Goal: Find specific page/section: Find specific page/section

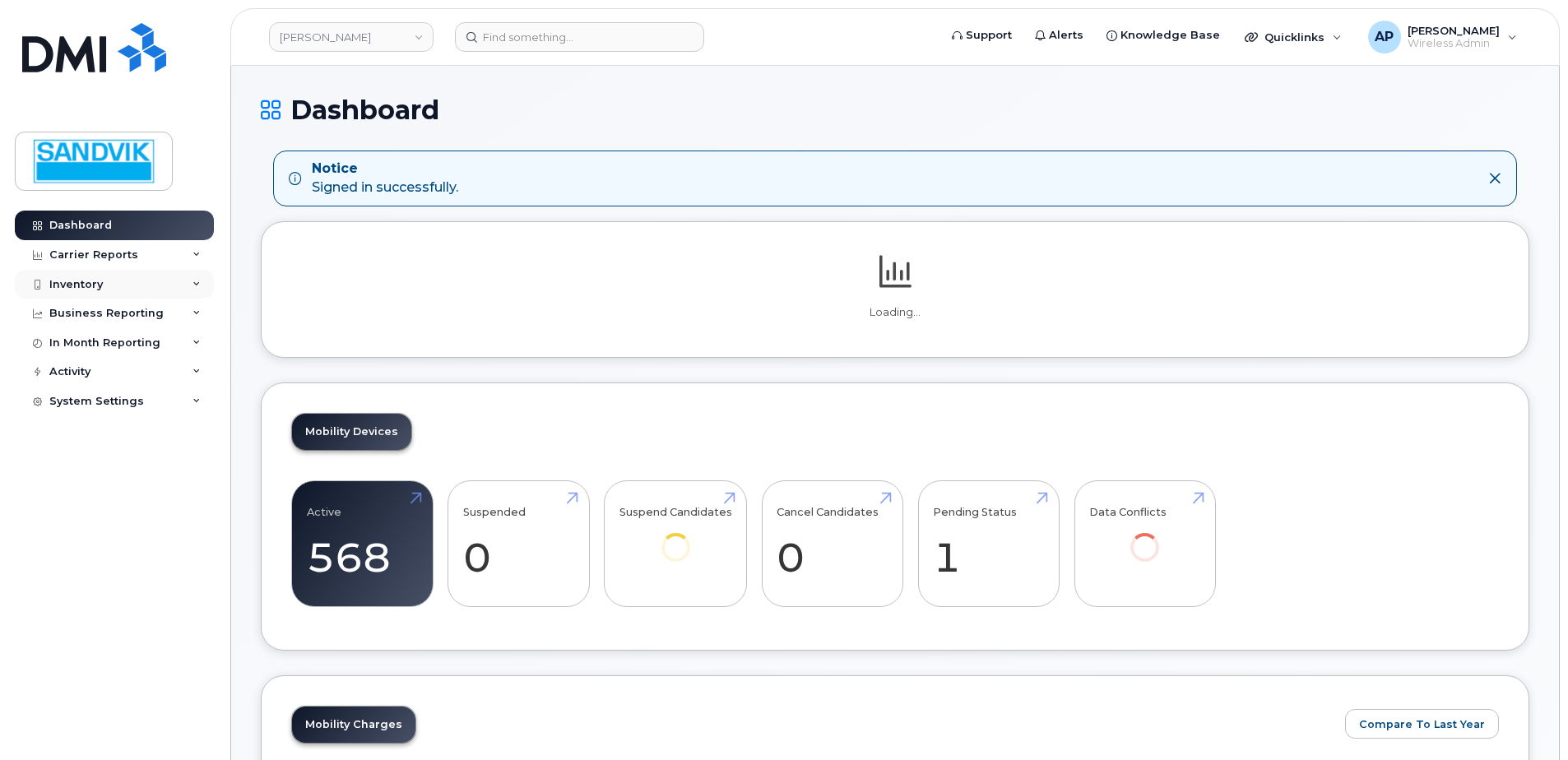
click at [87, 272] on div "Inventory" at bounding box center [114, 284] width 199 height 29
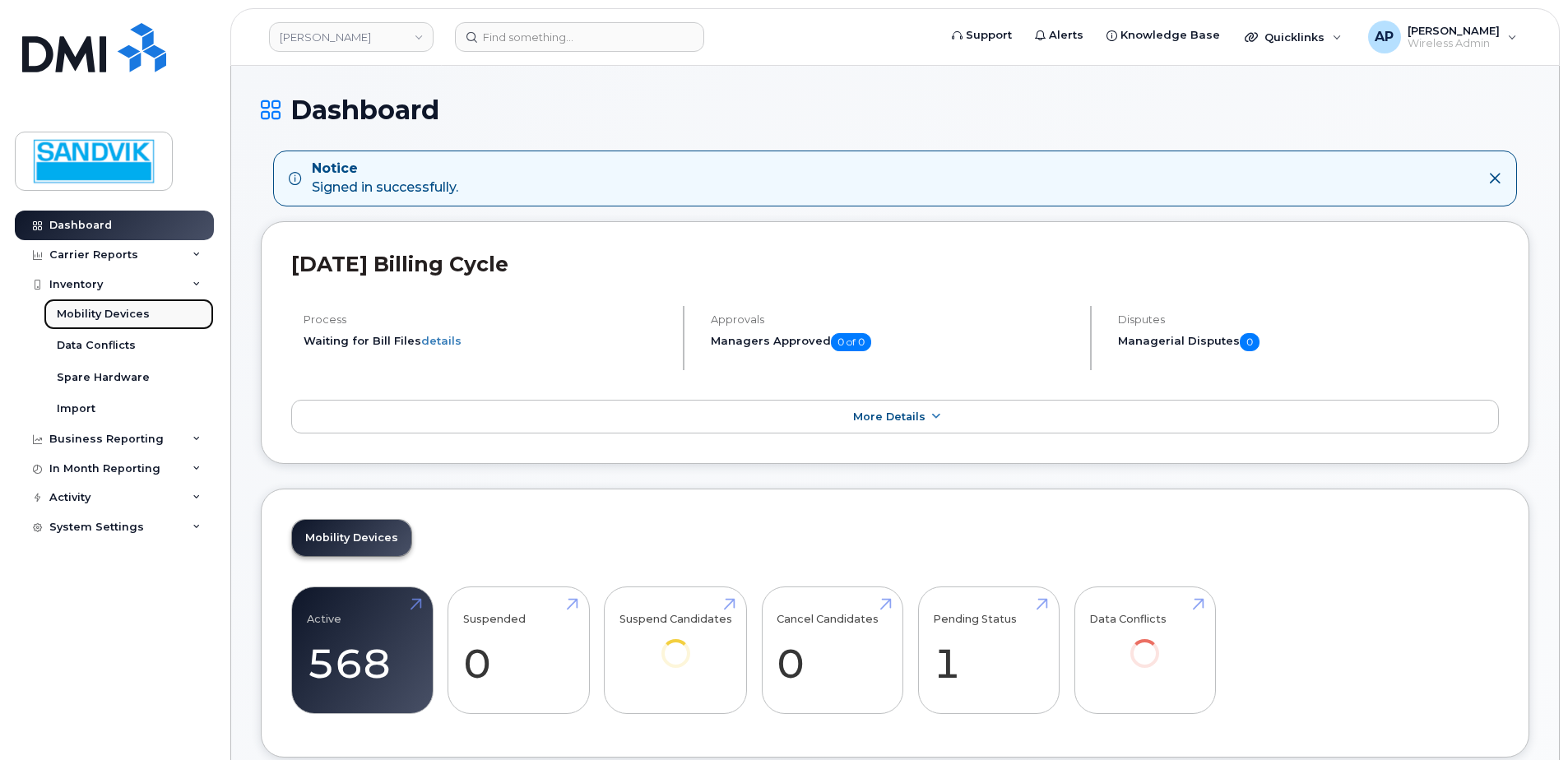
click at [105, 314] on div "Mobility Devices" at bounding box center [103, 314] width 93 height 15
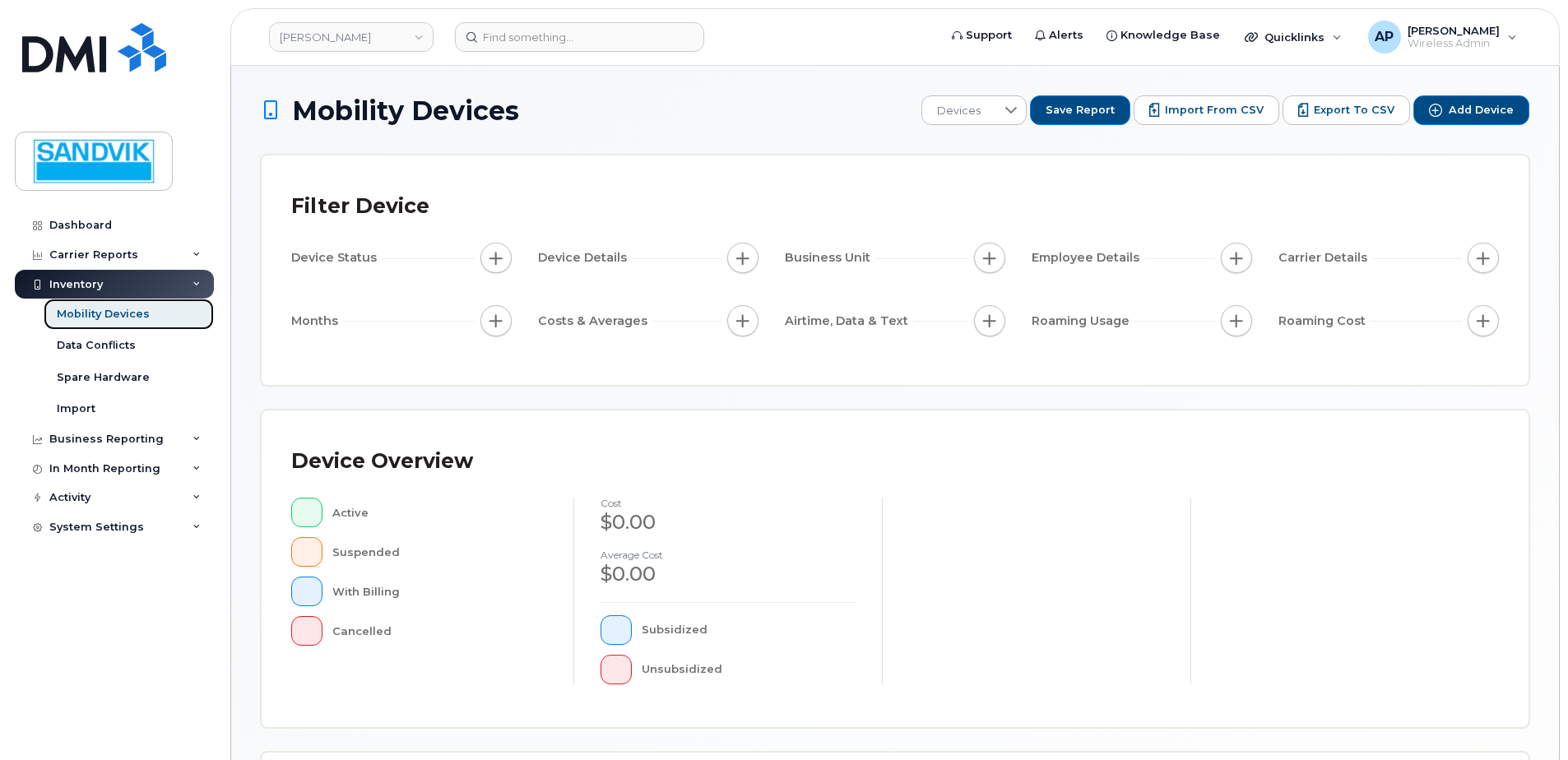
scroll to position [371, 0]
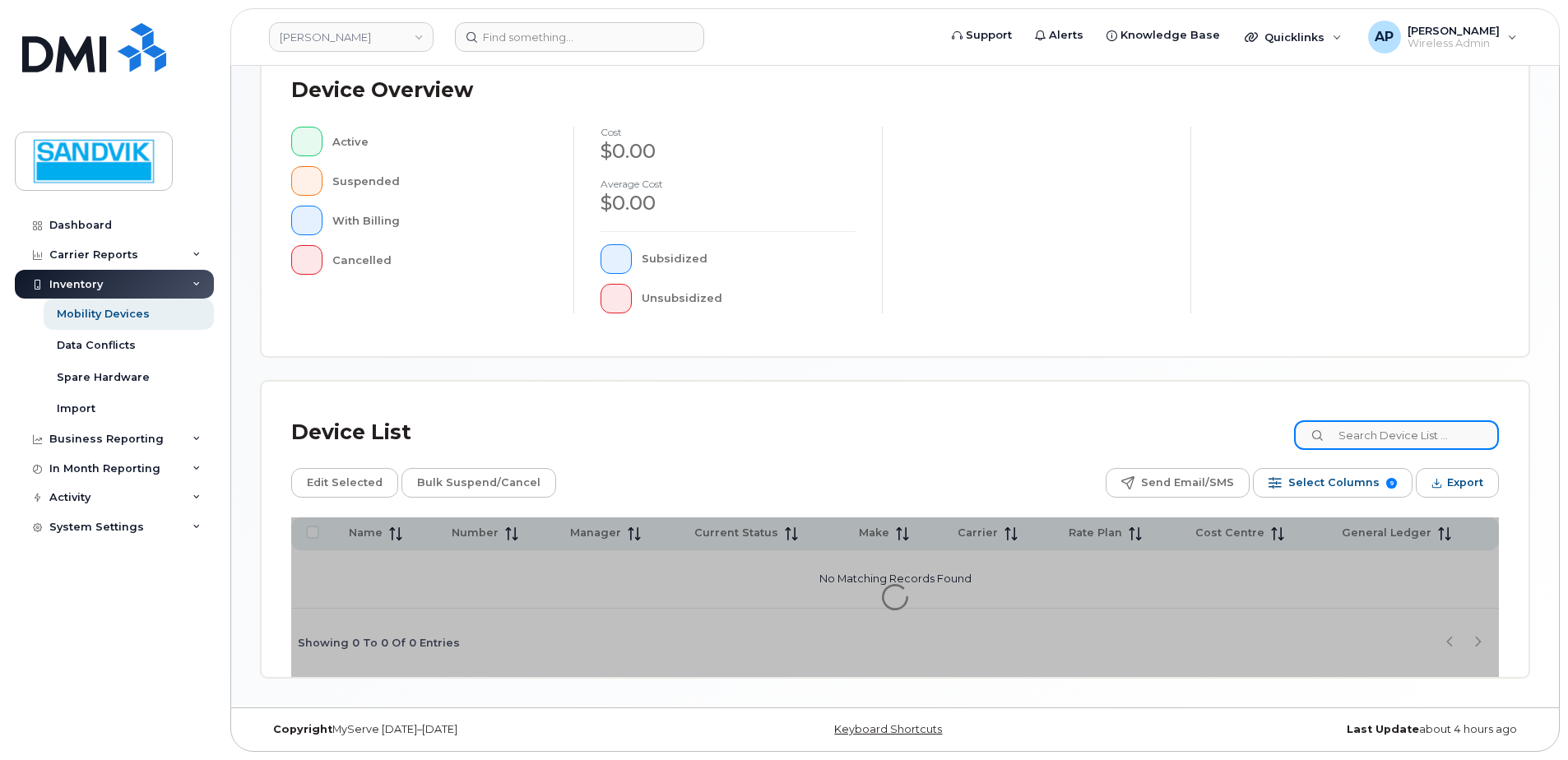
click at [1365, 445] on input at bounding box center [1396, 435] width 205 height 29
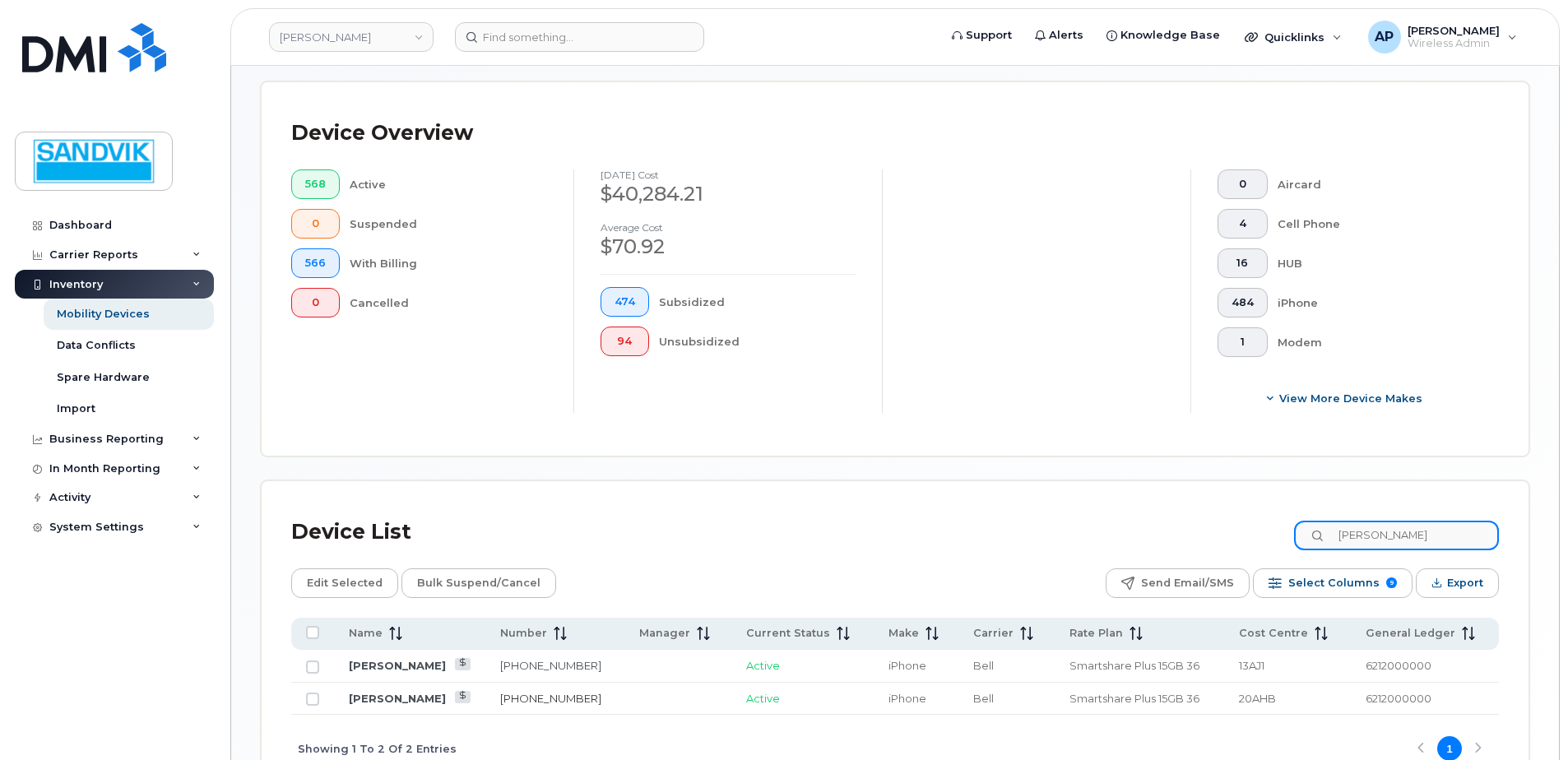
type input "[PERSON_NAME]"
click at [548, 699] on link "[PHONE_NUMBER]" at bounding box center [551, 698] width 101 height 13
